Goal: Navigation & Orientation: Find specific page/section

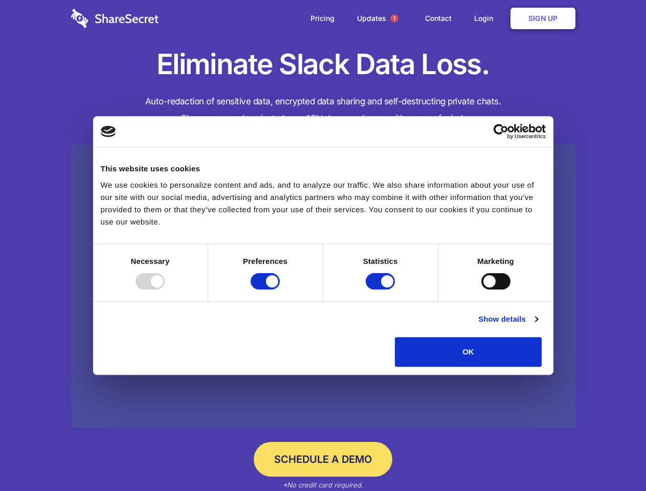
click at [165, 290] on div at bounding box center [150, 281] width 29 height 16
click at [280, 290] on input "Preferences" at bounding box center [265, 281] width 29 height 16
checkbox input "false"
click at [382, 290] on input "Statistics" at bounding box center [380, 281] width 29 height 16
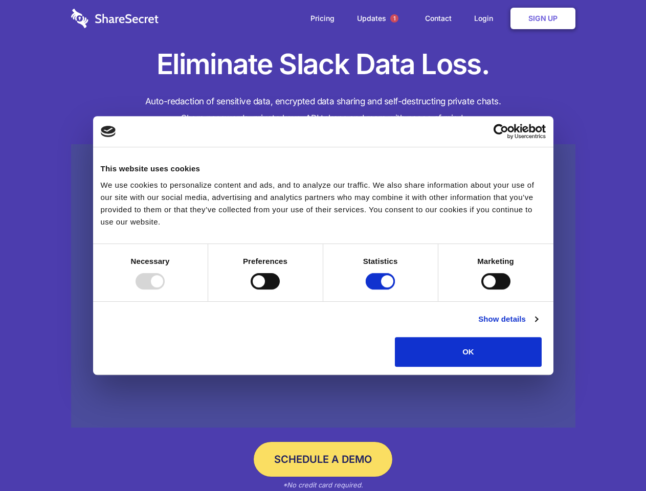
checkbox input "false"
click at [482, 290] on input "Marketing" at bounding box center [496, 281] width 29 height 16
checkbox input "true"
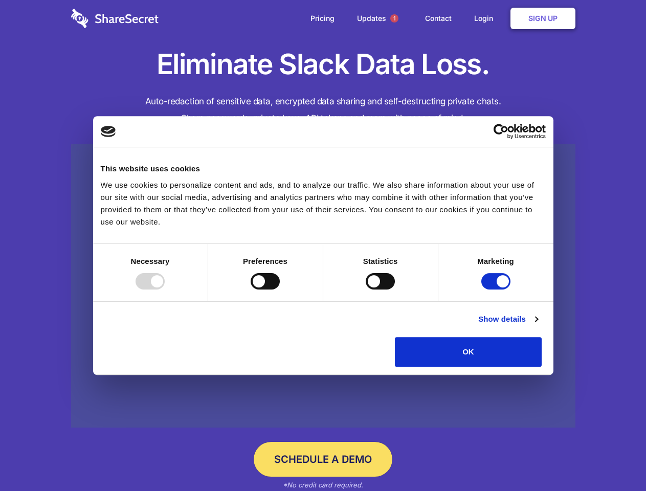
click at [538, 325] on link "Show details" at bounding box center [507, 319] width 59 height 12
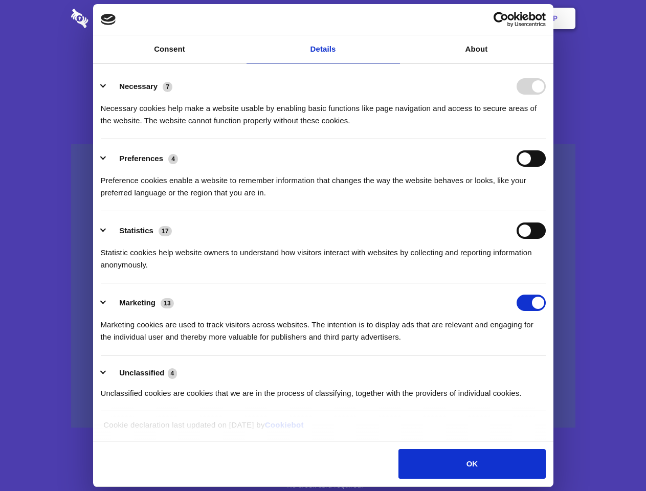
click at [546, 199] on div "Preferences 4 Preference cookies enable a website to remember information that …" at bounding box center [323, 174] width 445 height 49
click at [394, 18] on span "1" at bounding box center [394, 18] width 8 height 8
